Goal: Task Accomplishment & Management: Manage account settings

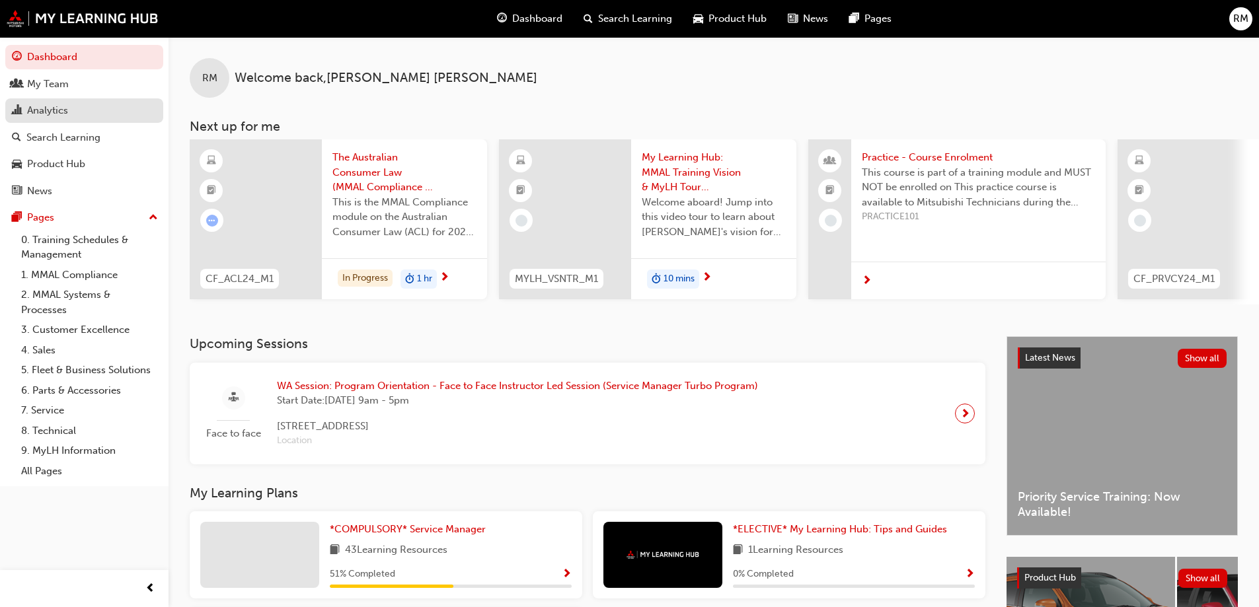
click at [81, 108] on div "Analytics" at bounding box center [84, 110] width 145 height 17
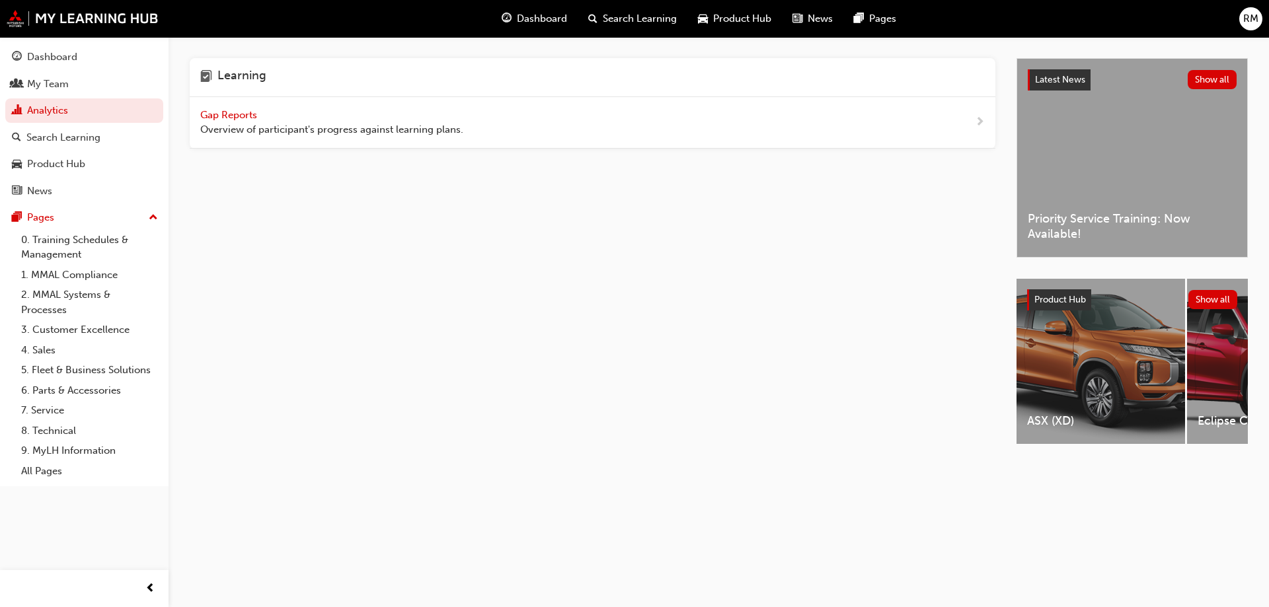
click at [252, 112] on span "Gap Reports" at bounding box center [229, 115] width 59 height 12
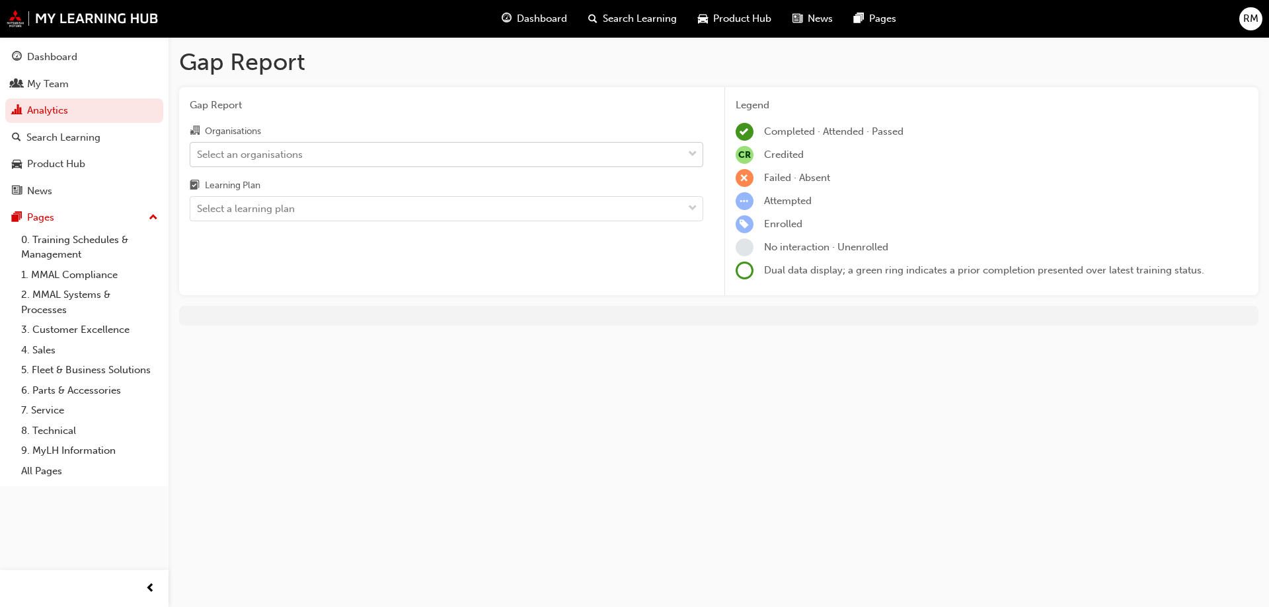
click at [391, 155] on div "Select an organisations" at bounding box center [436, 154] width 492 height 23
click at [198, 155] on input "Organisations Select an organisations" at bounding box center [197, 153] width 1 height 11
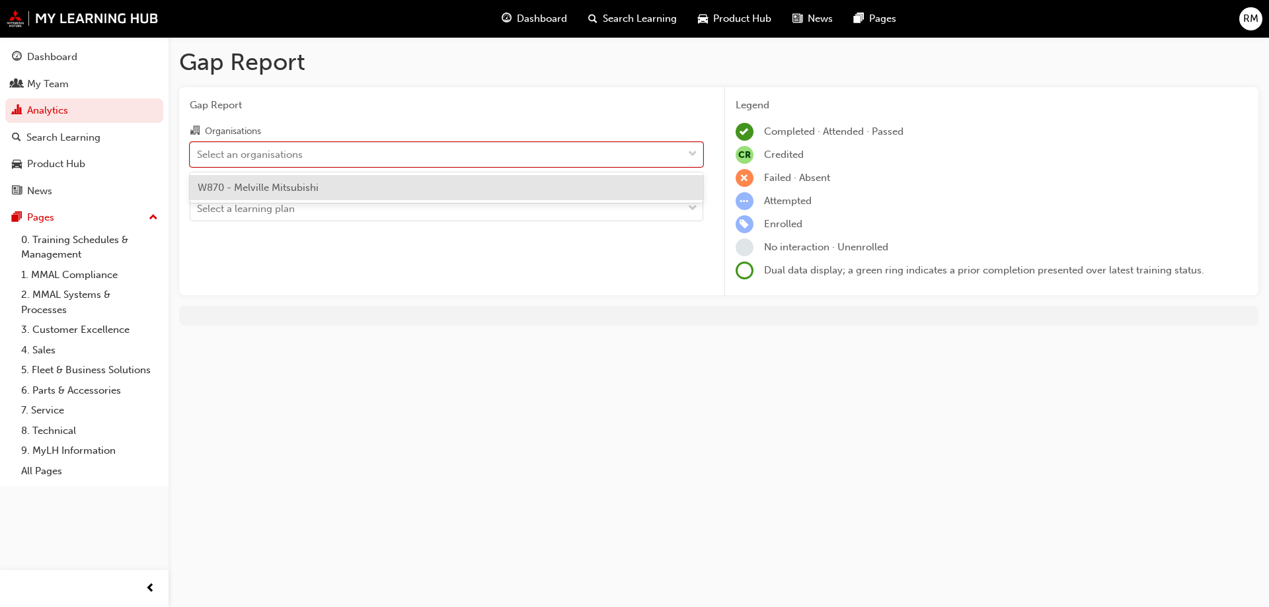
click at [371, 184] on div "W870 - Melville Mitsubishi" at bounding box center [446, 188] width 513 height 26
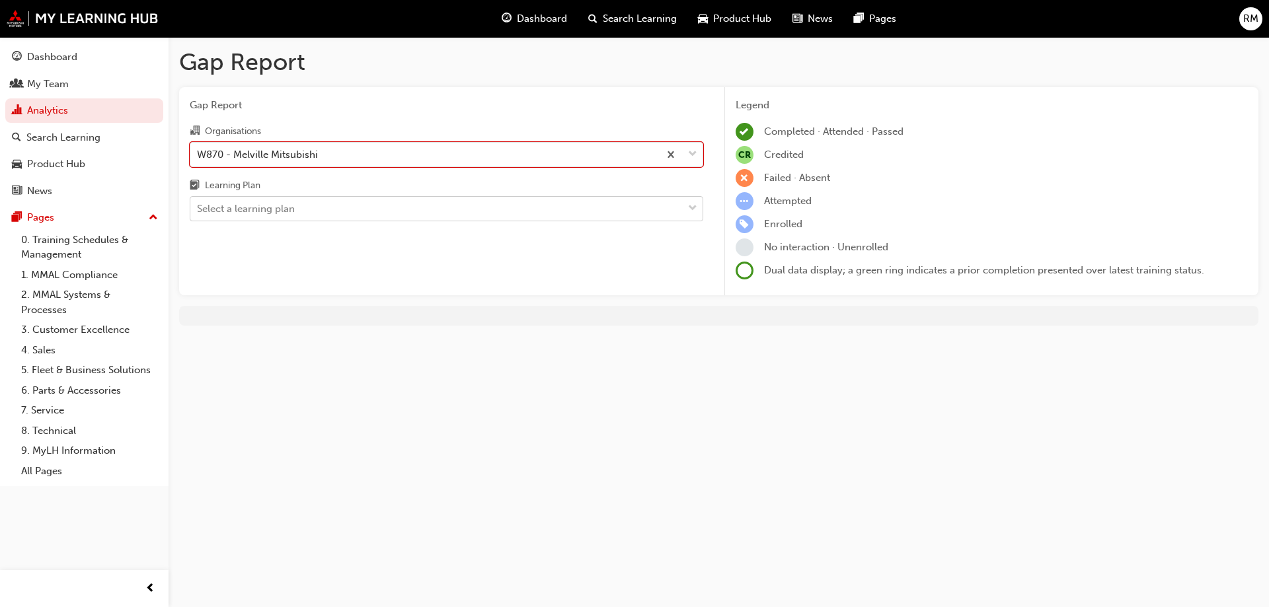
click at [363, 213] on div "Select a learning plan" at bounding box center [436, 209] width 492 height 23
click at [198, 213] on input "Learning Plan Select a learning plan" at bounding box center [197, 208] width 1 height 11
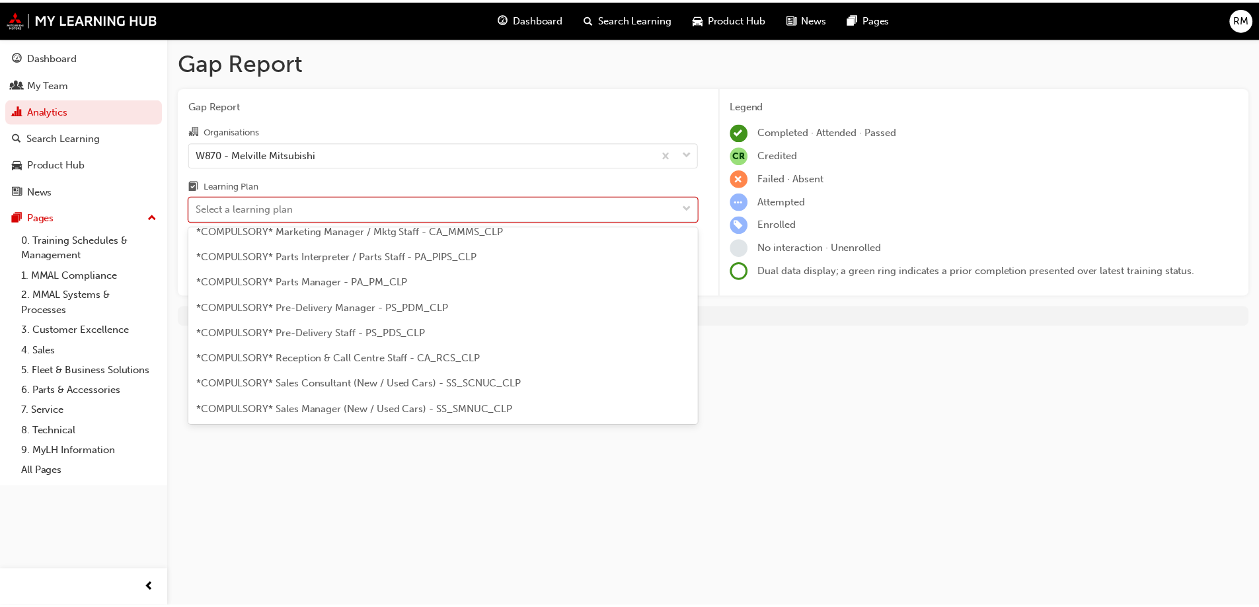
scroll to position [330, 0]
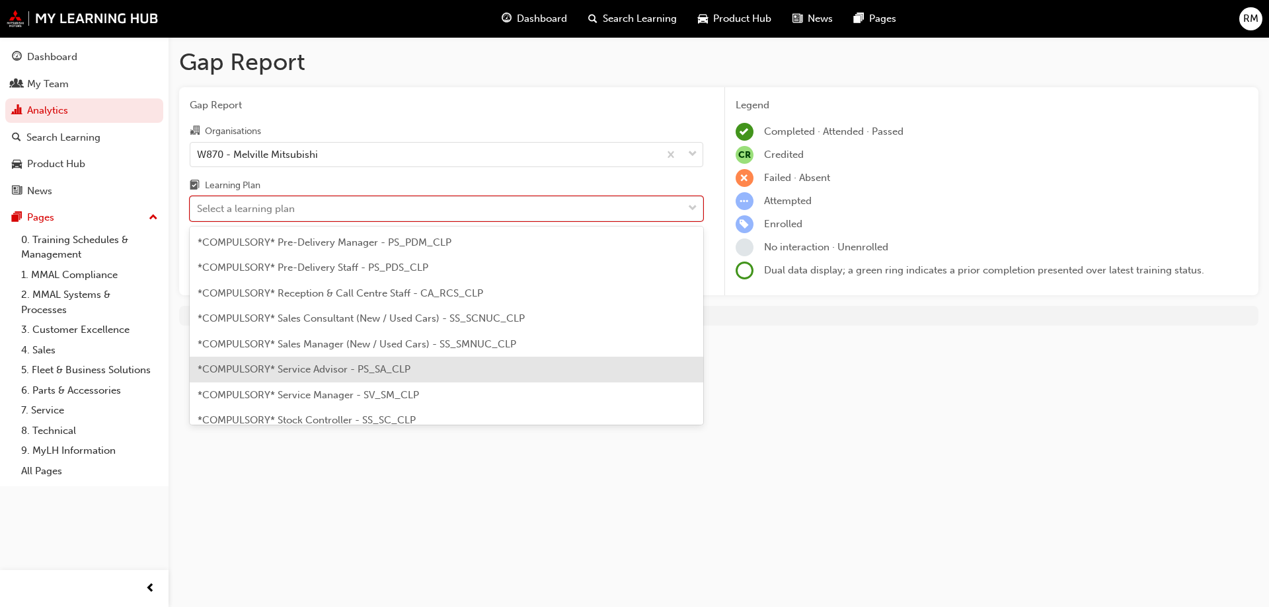
click at [422, 363] on div "*COMPULSORY* Service Advisor - PS_SA_CLP" at bounding box center [446, 370] width 513 height 26
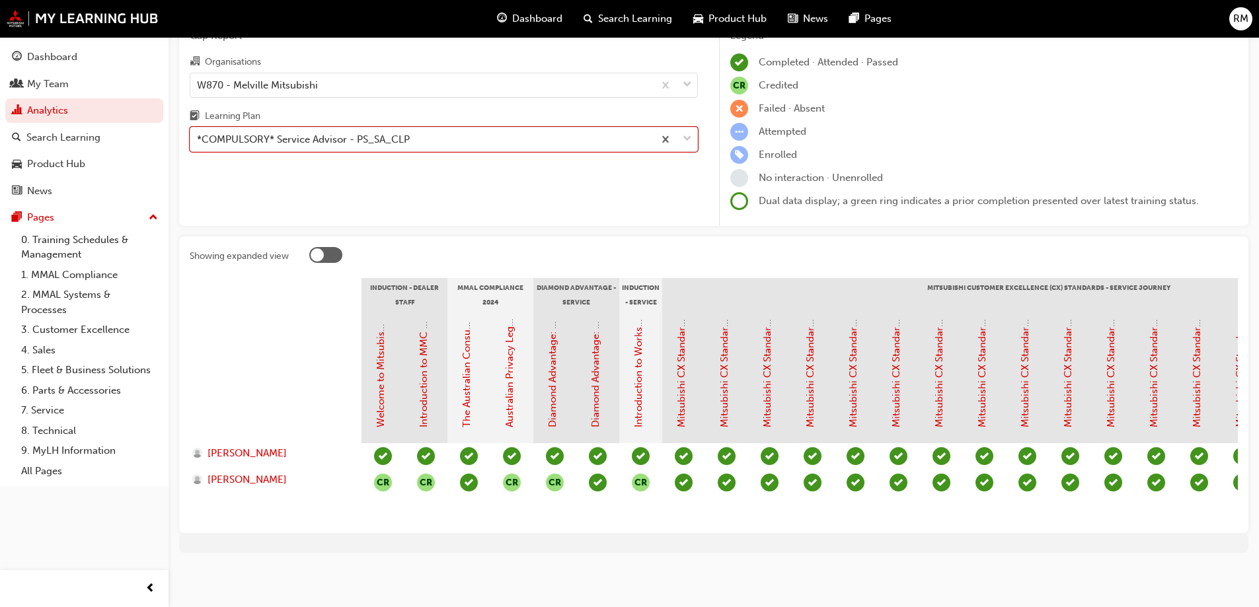
scroll to position [79, 0]
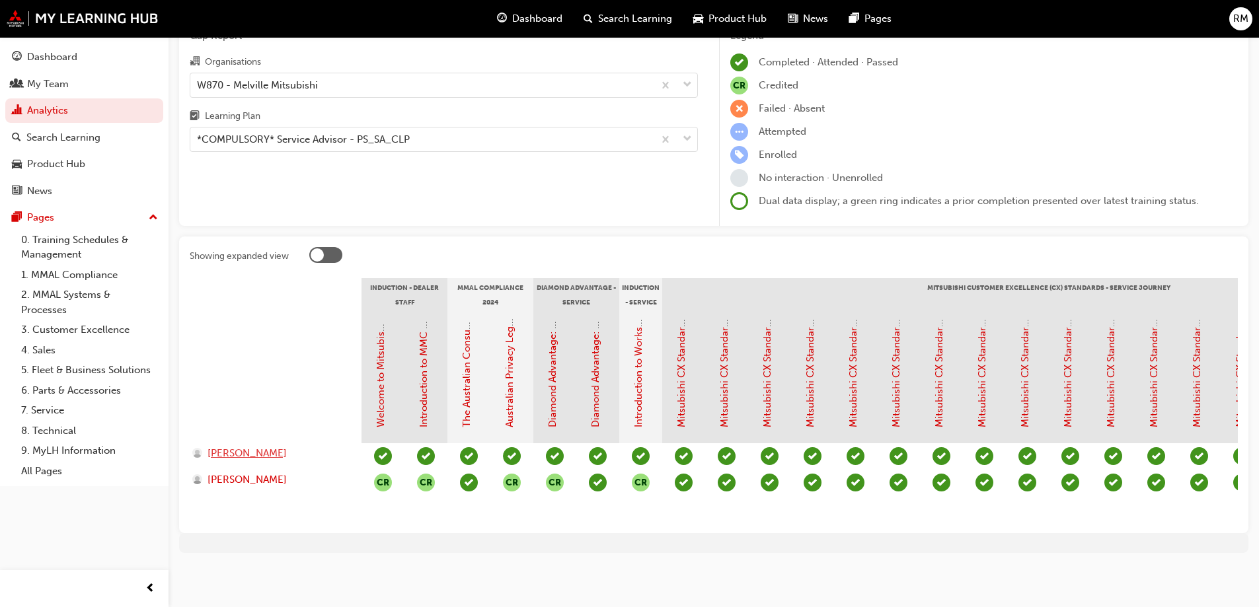
click at [287, 446] on span "[PERSON_NAME]" at bounding box center [247, 453] width 79 height 15
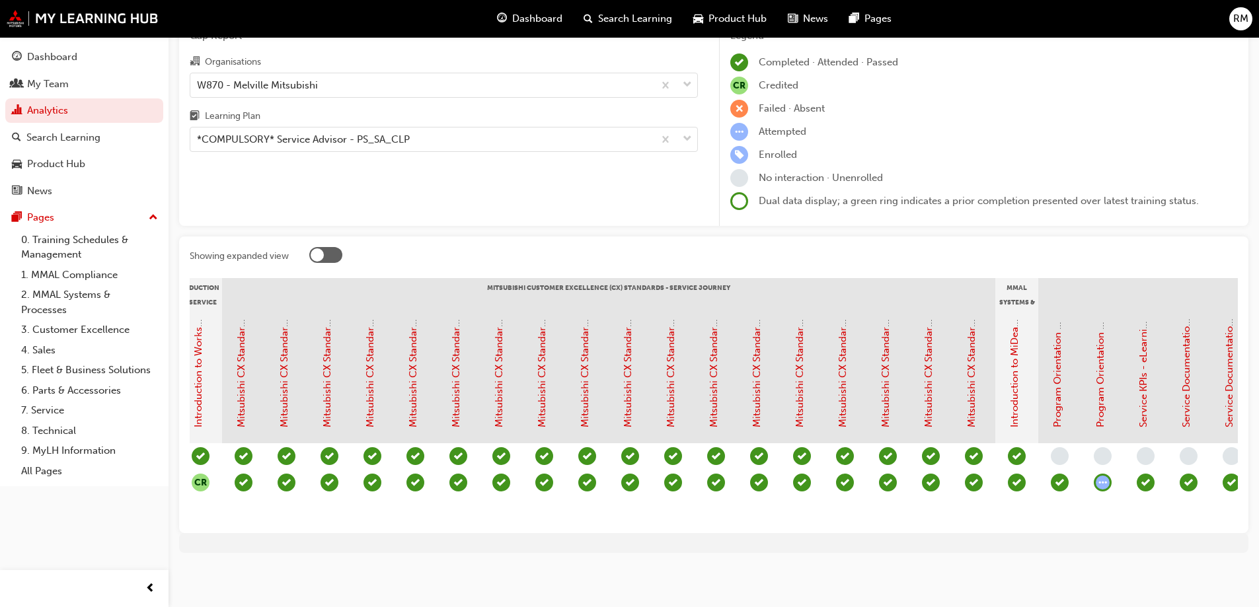
scroll to position [0, 536]
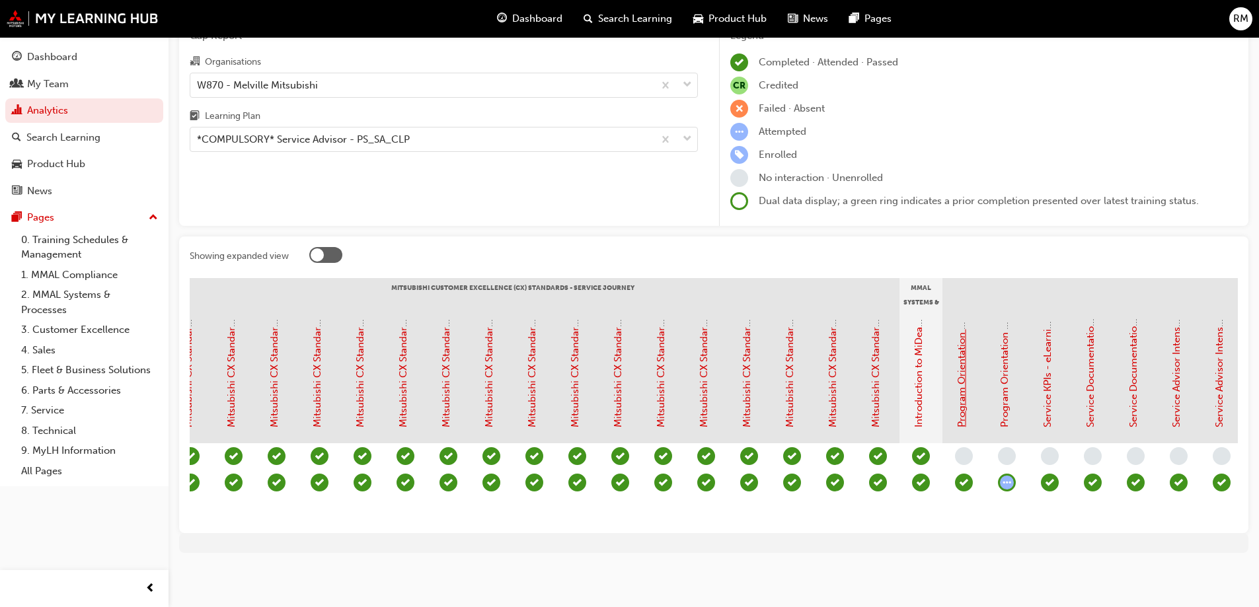
click at [965, 402] on link "Program Orientation - Face to Face Instructor Led Training (Service Advisor Cor…" at bounding box center [962, 219] width 12 height 416
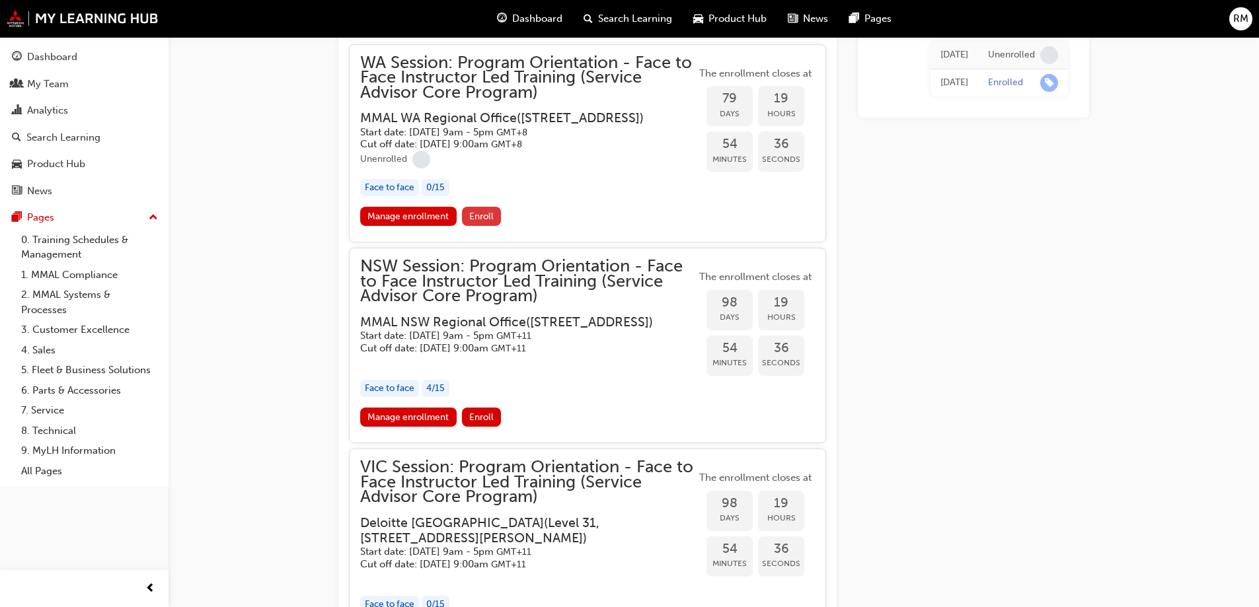
scroll to position [1232, 0]
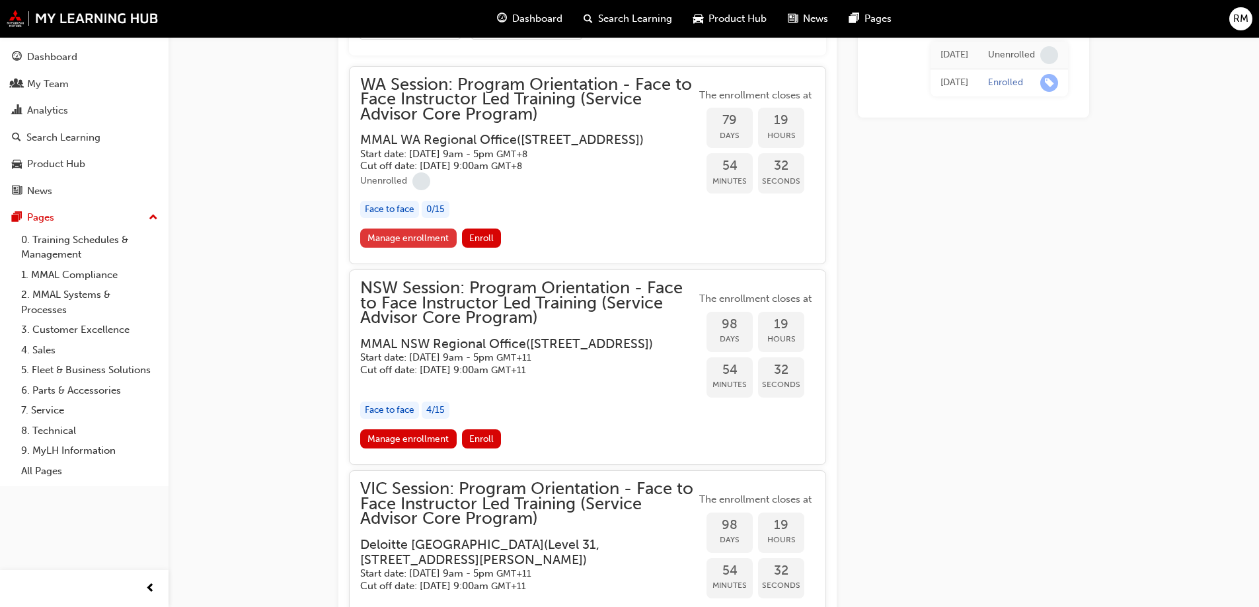
click at [391, 248] on link "Manage enrollment" at bounding box center [408, 238] width 96 height 19
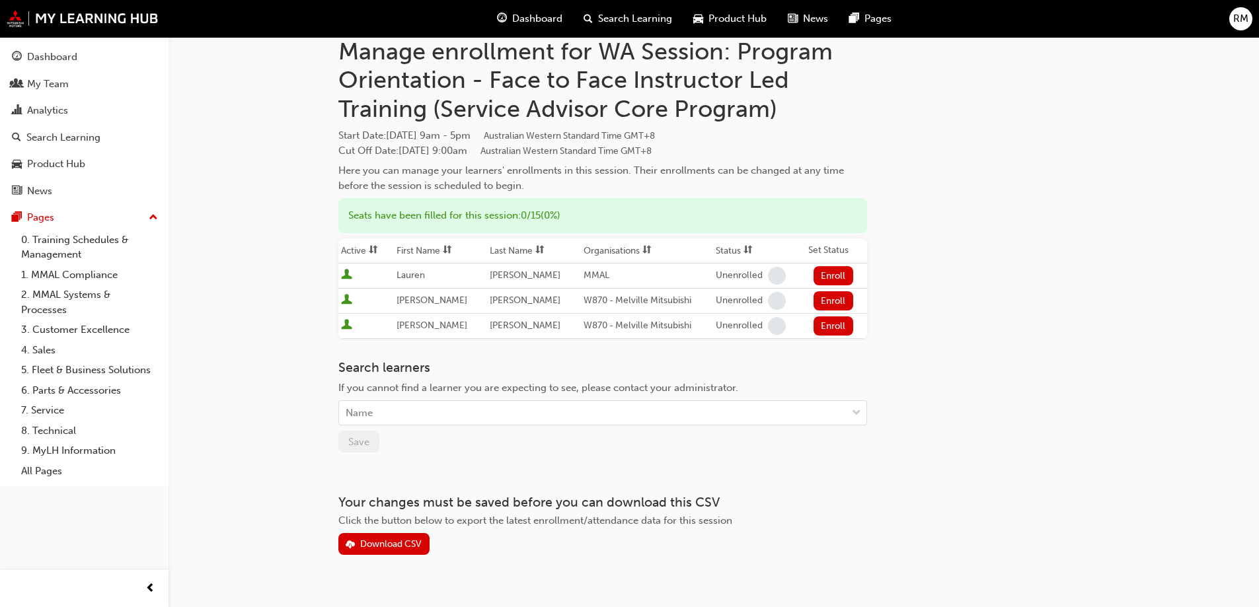
scroll to position [65, 0]
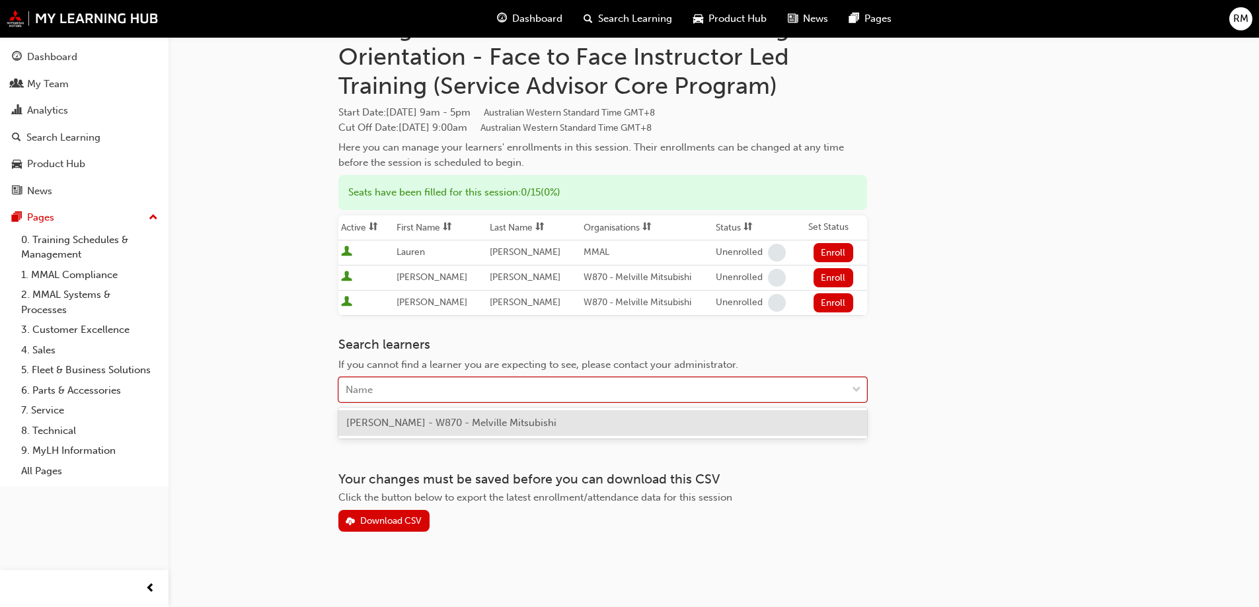
click at [525, 387] on div "Name" at bounding box center [593, 390] width 508 height 23
click at [523, 420] on span "[PERSON_NAME] - W870 - Melville Mitsubishi" at bounding box center [451, 423] width 210 height 12
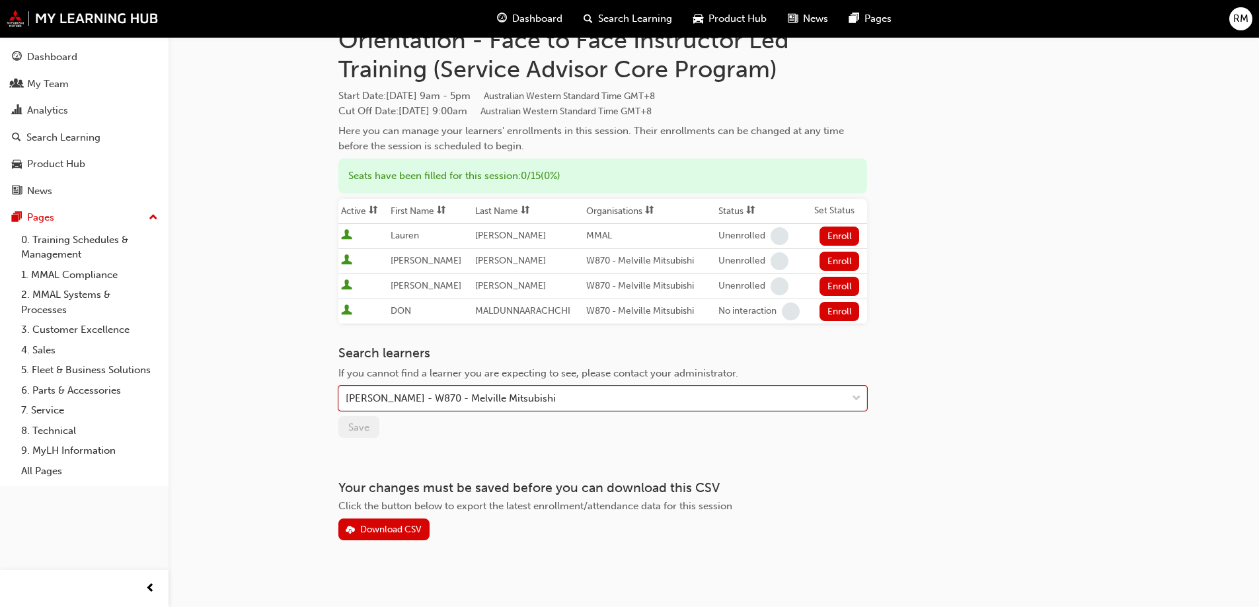
scroll to position [90, 0]
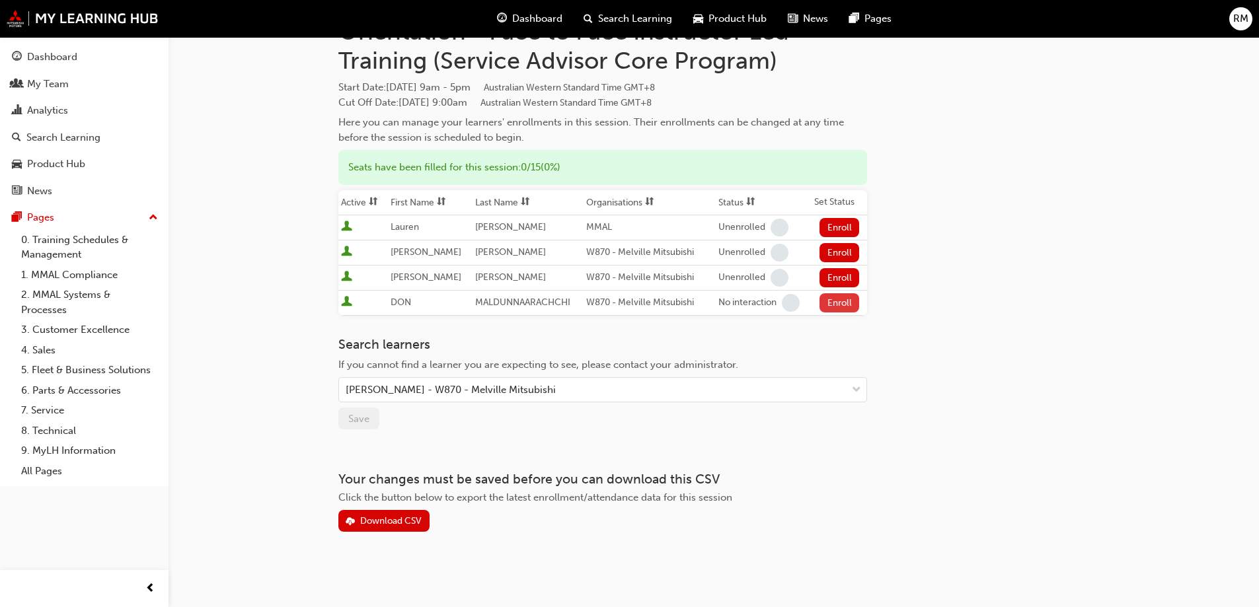
click at [839, 305] on button "Enroll" at bounding box center [839, 302] width 40 height 19
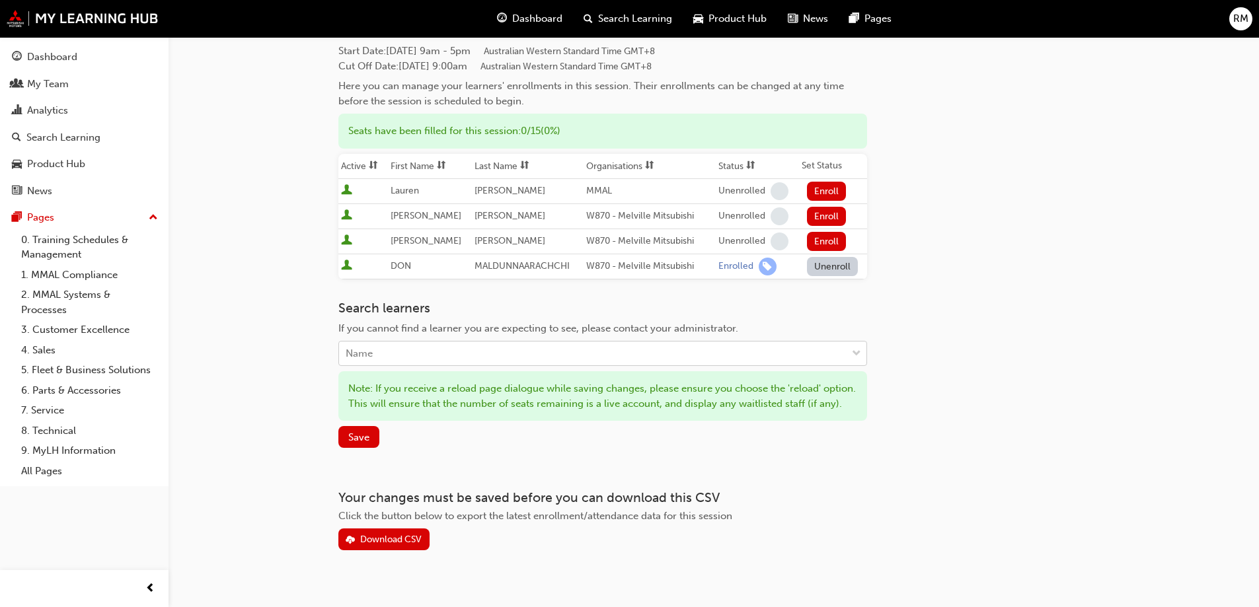
scroll to position [156, 0]
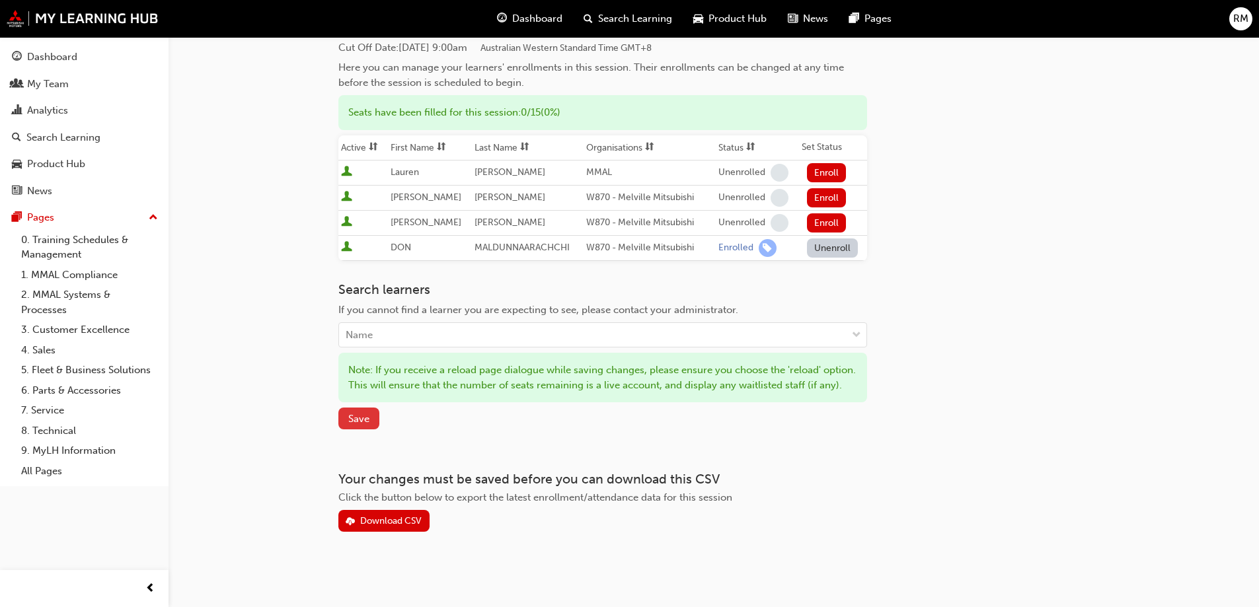
click at [376, 430] on button "Save" at bounding box center [358, 419] width 41 height 22
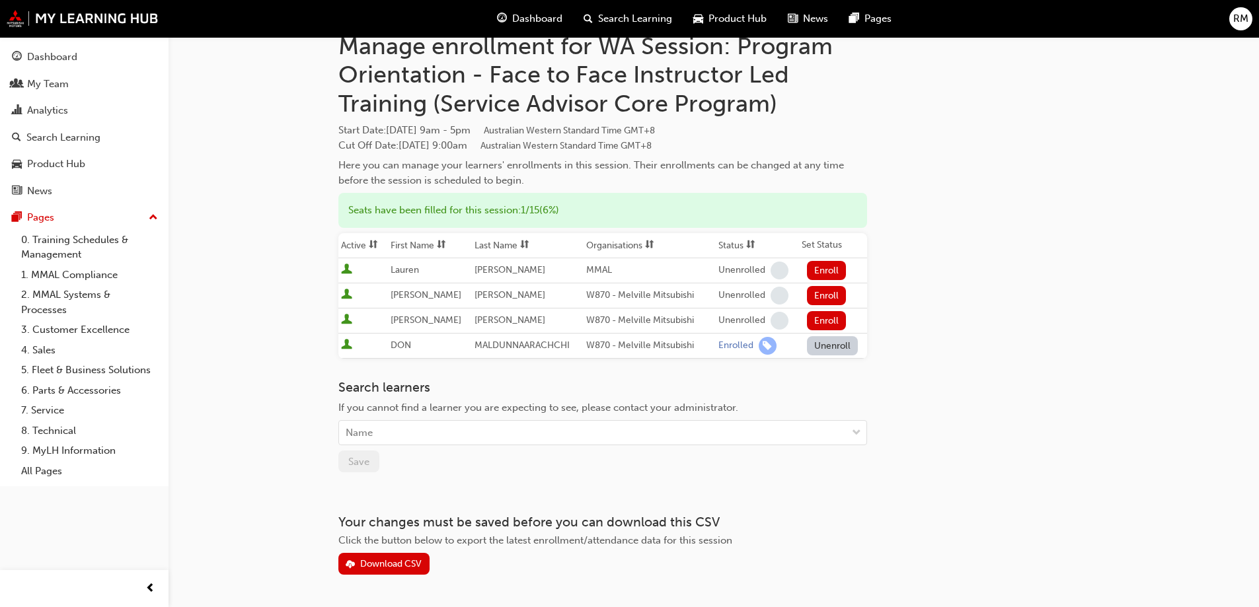
scroll to position [24, 0]
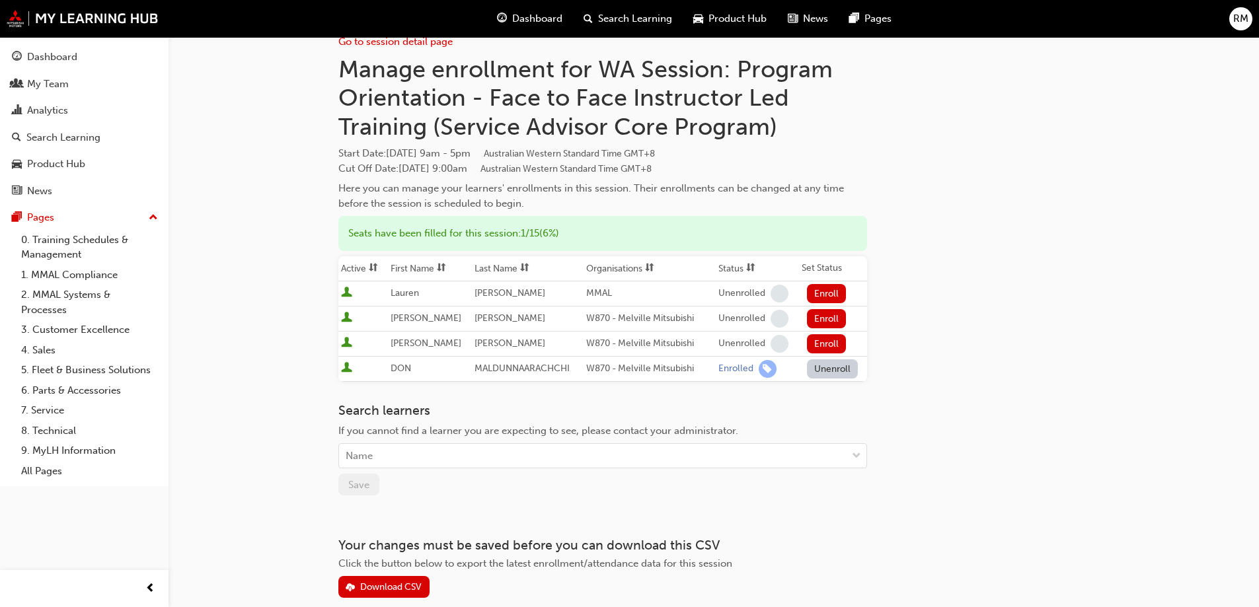
click at [541, 16] on span "Dashboard" at bounding box center [537, 18] width 50 height 15
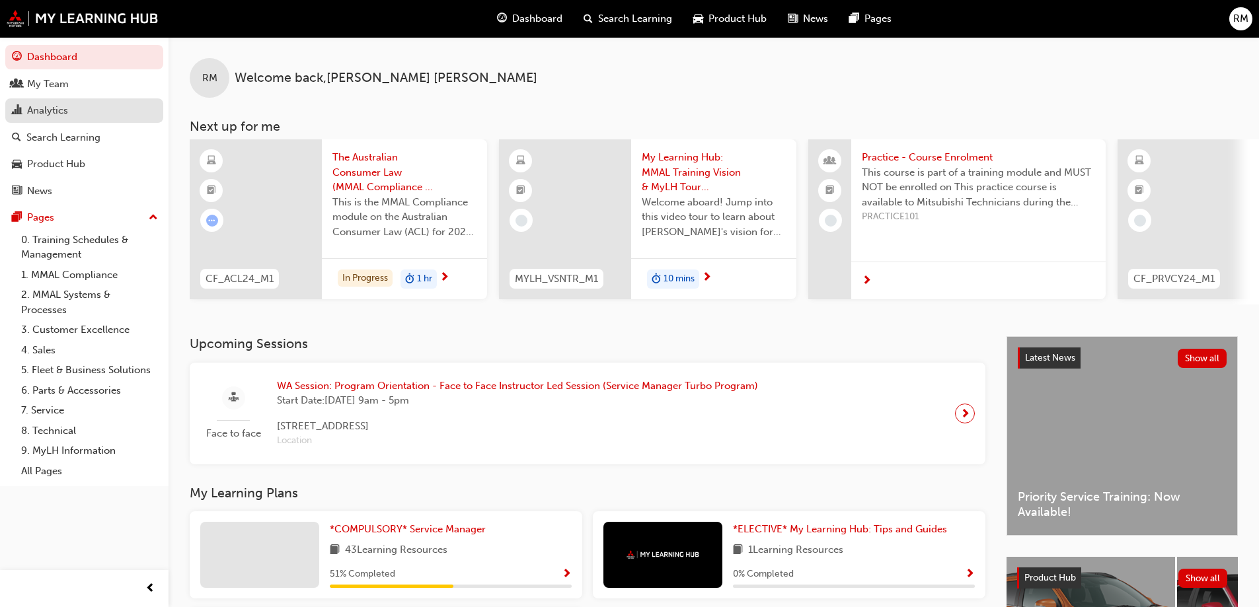
click at [94, 110] on div "Analytics" at bounding box center [84, 110] width 145 height 17
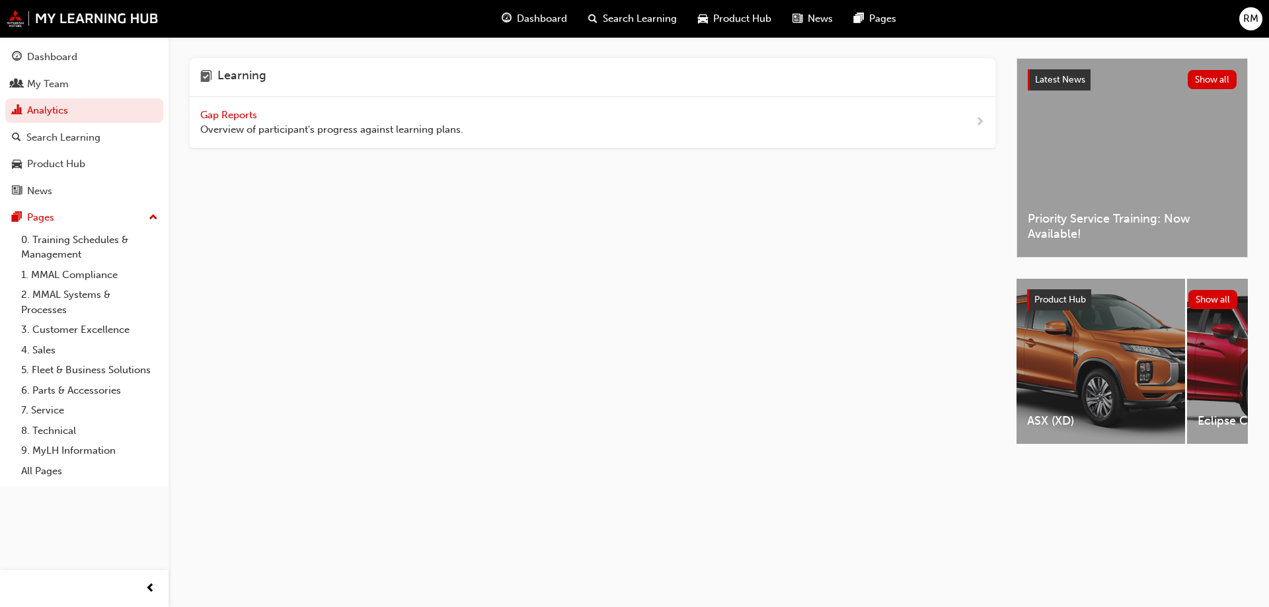
click at [213, 109] on span "Gap Reports" at bounding box center [229, 115] width 59 height 12
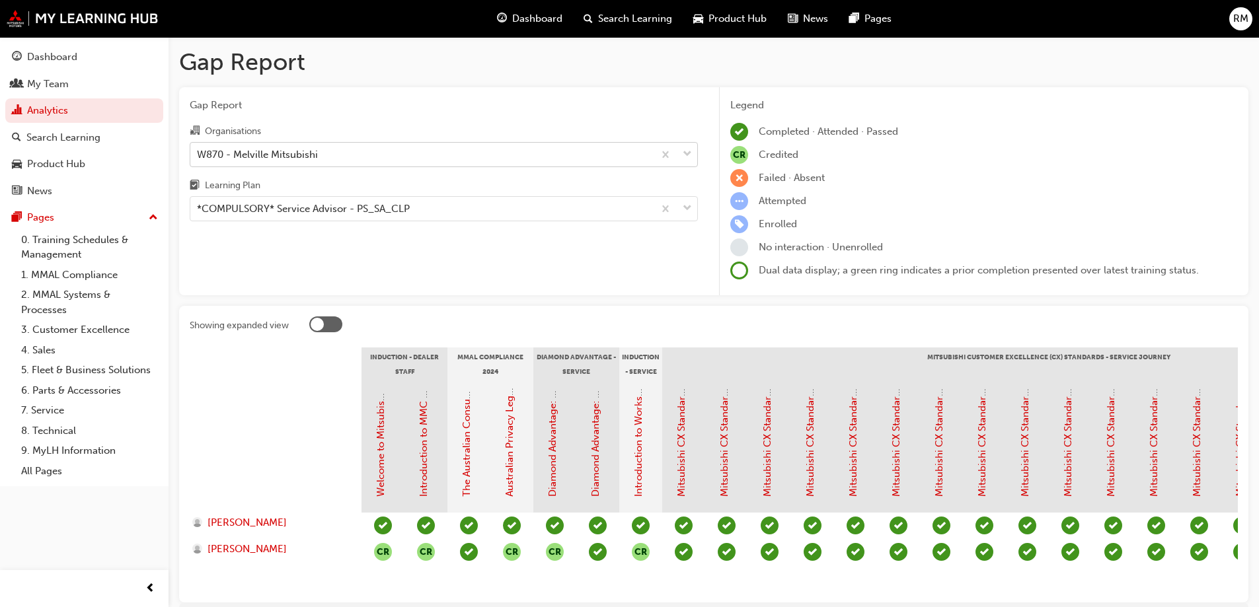
click at [305, 148] on div "W870 - Melville Mitsubishi" at bounding box center [257, 154] width 121 height 15
click at [198, 148] on input "Organisations W870 - Melville Mitsubishi" at bounding box center [197, 153] width 1 height 11
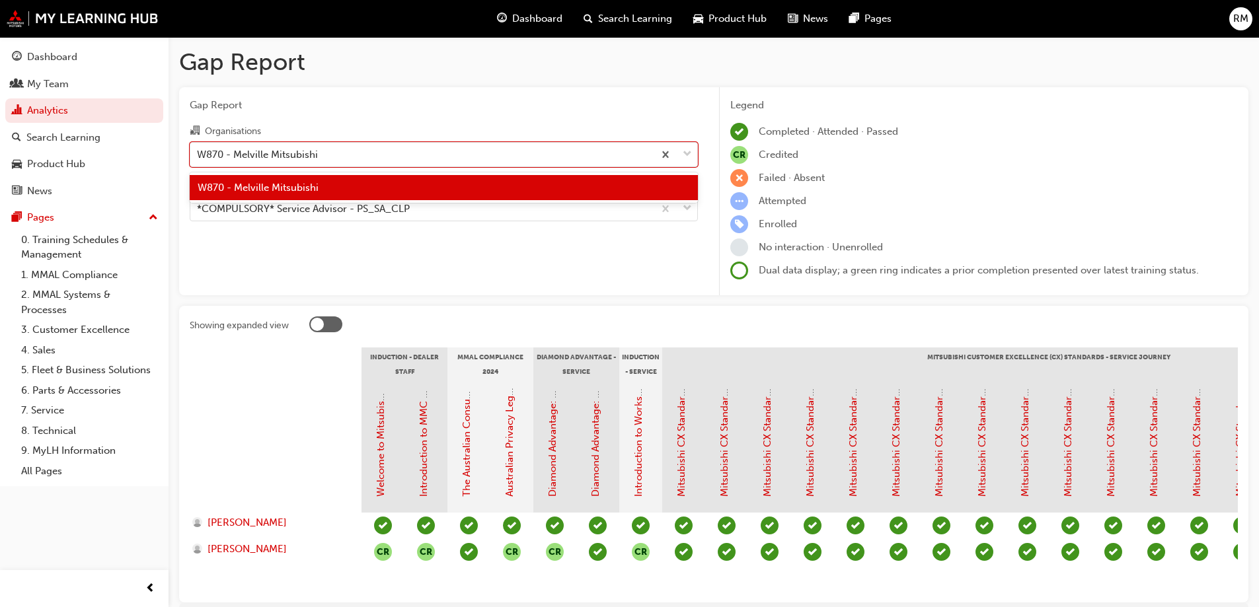
click at [388, 110] on span "Gap Report" at bounding box center [444, 105] width 508 height 15
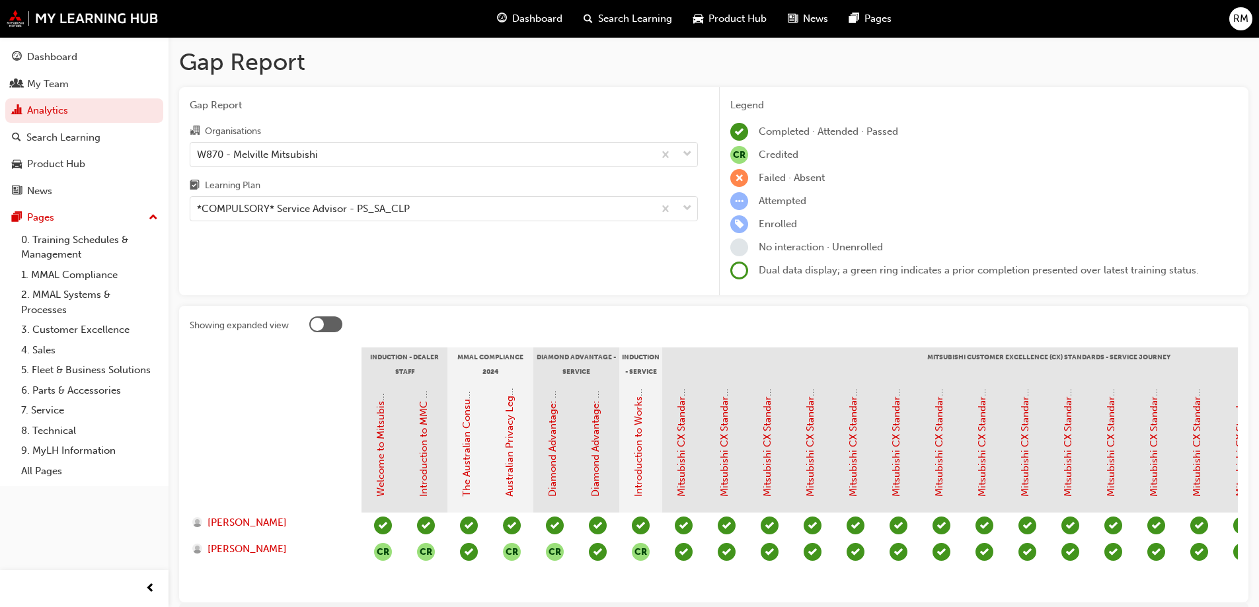
click at [342, 191] on div "Learning Plan" at bounding box center [444, 187] width 508 height 19
click at [198, 203] on input "Learning Plan *COMPULSORY* Service Advisor - PS_SA_CLP" at bounding box center [197, 208] width 1 height 11
click at [346, 211] on div "*COMPULSORY* Service Advisor - PS_SA_CLP" at bounding box center [303, 209] width 213 height 15
click at [198, 211] on input "Learning Plan 0 results available. Select is focused ,type to refine list, pres…" at bounding box center [197, 208] width 1 height 11
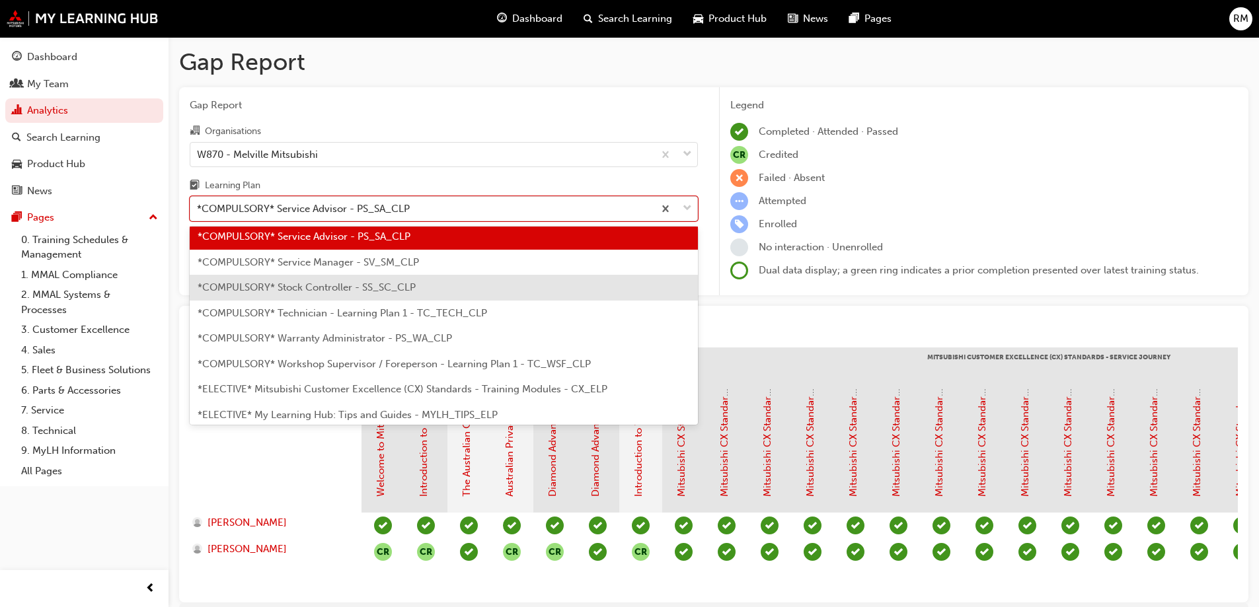
scroll to position [495, 0]
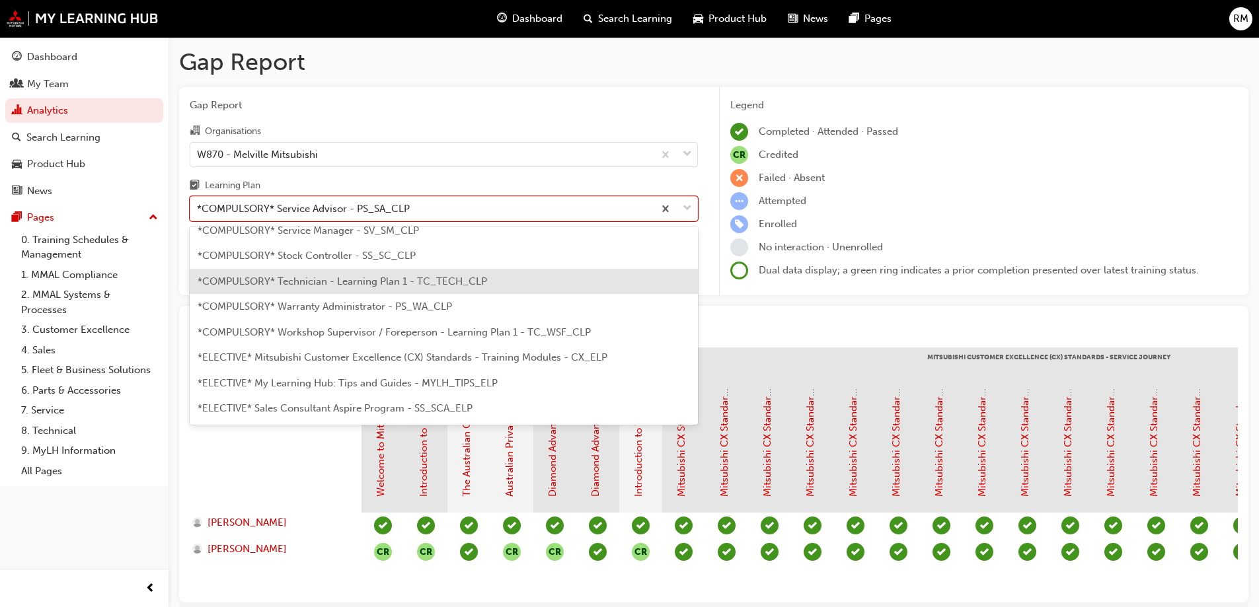
click at [373, 276] on span "*COMPULSORY* Technician - Learning Plan 1 - TC_TECH_CLP" at bounding box center [342, 282] width 289 height 12
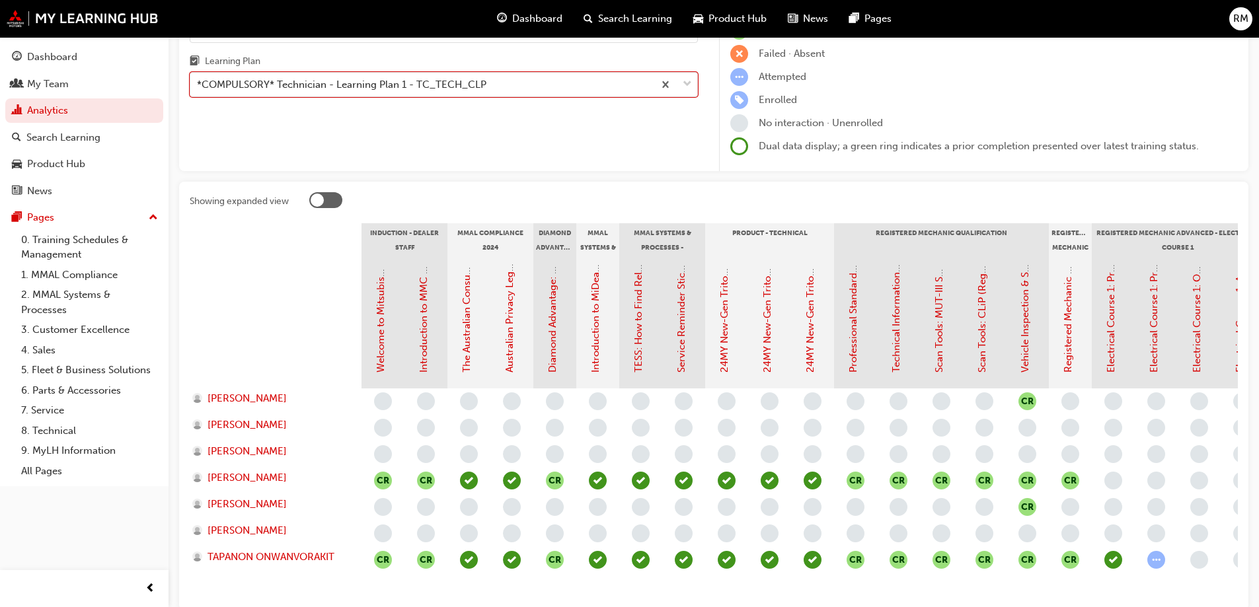
scroll to position [198, 0]
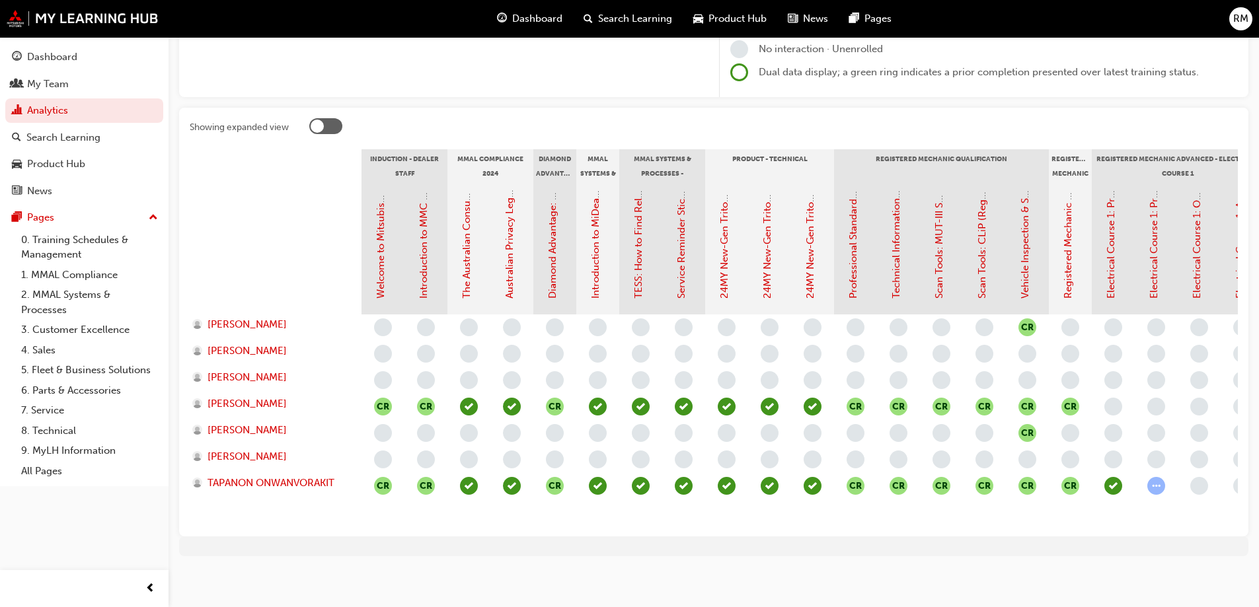
click at [328, 128] on div at bounding box center [325, 126] width 33 height 16
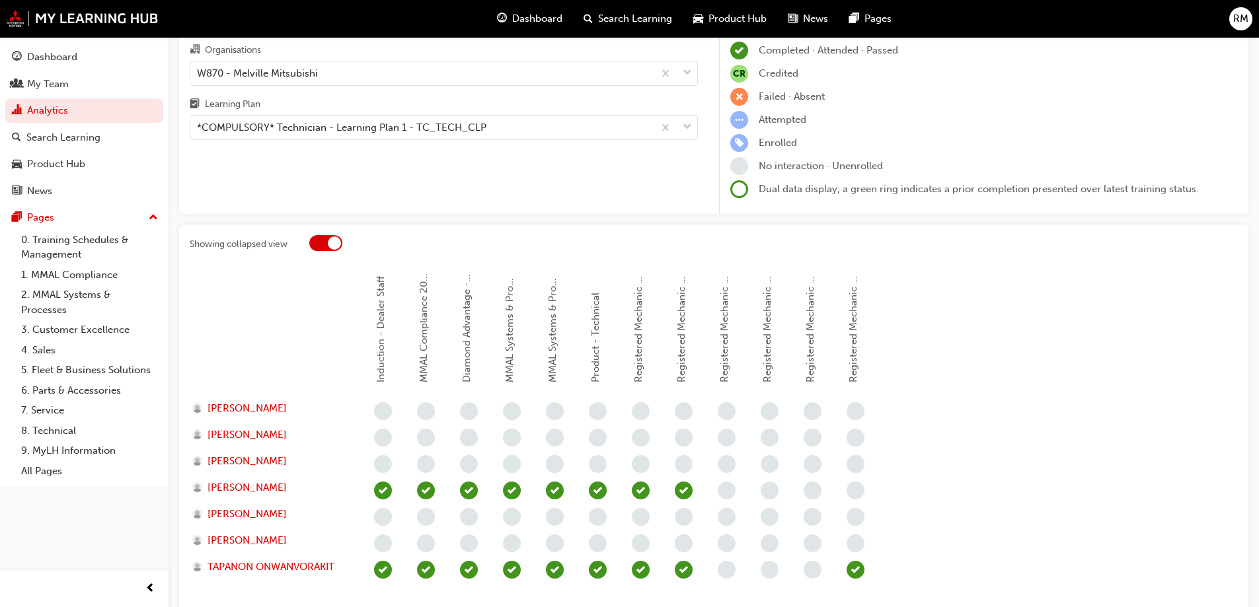
scroll to position [169, 0]
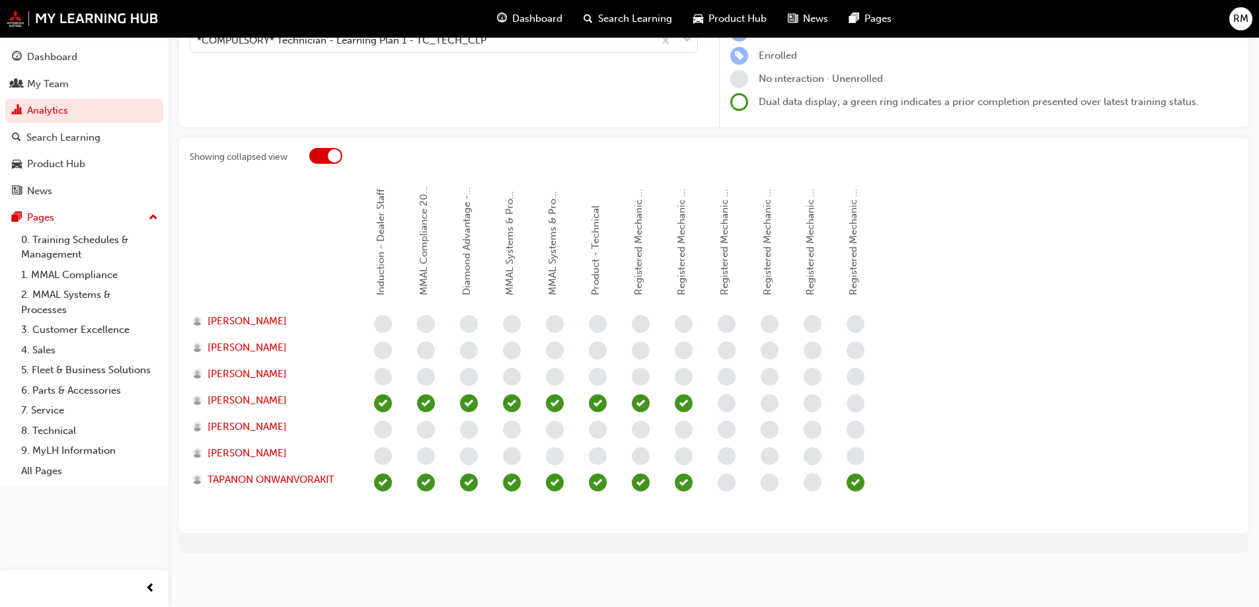
click at [326, 157] on div at bounding box center [325, 156] width 33 height 16
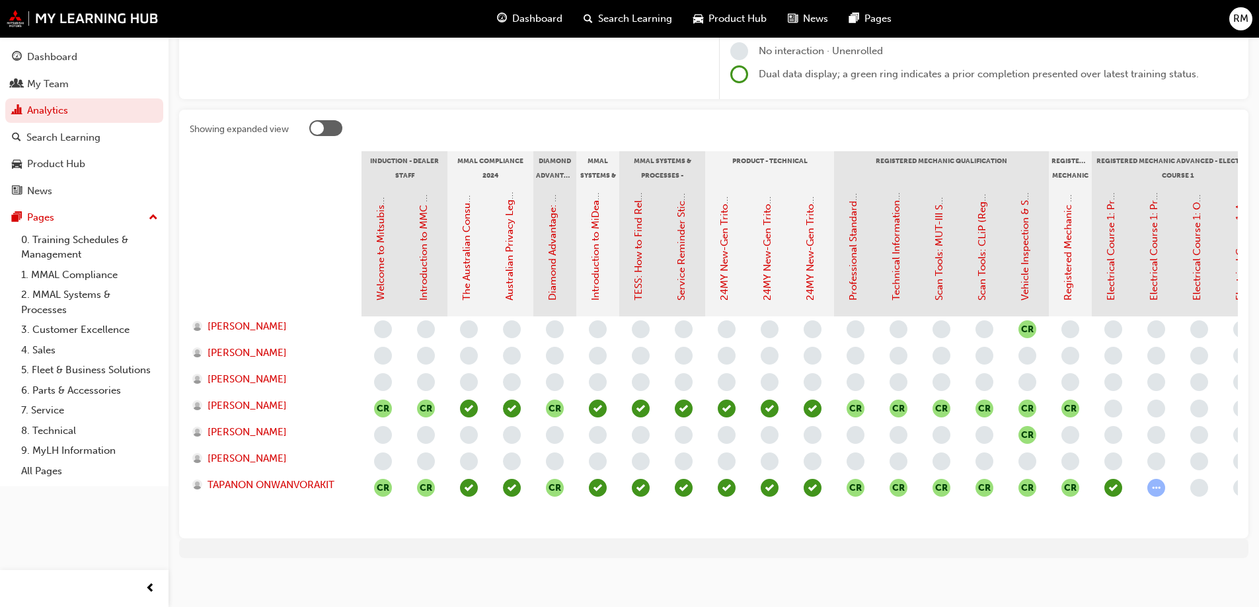
scroll to position [211, 0]
